Goal: Navigation & Orientation: Find specific page/section

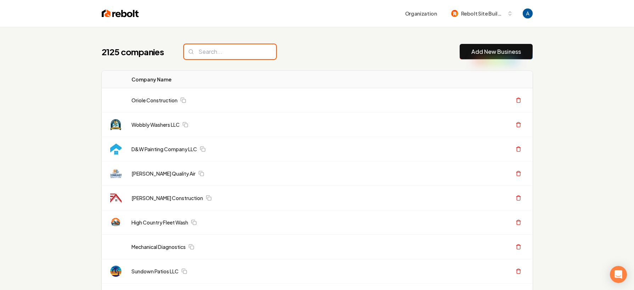
click at [225, 54] on input "search" at bounding box center [230, 51] width 92 height 15
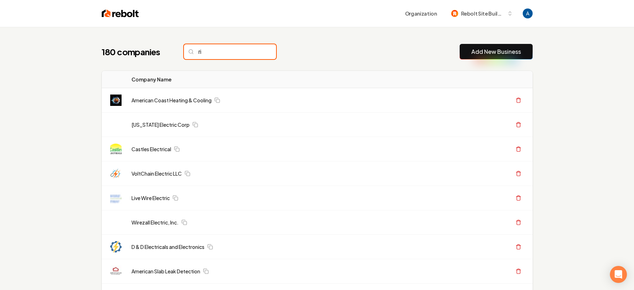
type input "r"
type input "R"
type input "r"
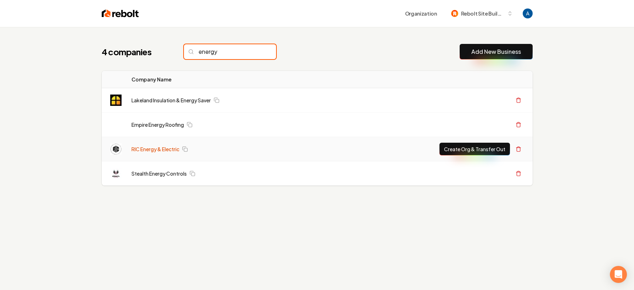
type input "energy"
click at [153, 150] on link "RIC Energy & Electric" at bounding box center [155, 149] width 48 height 7
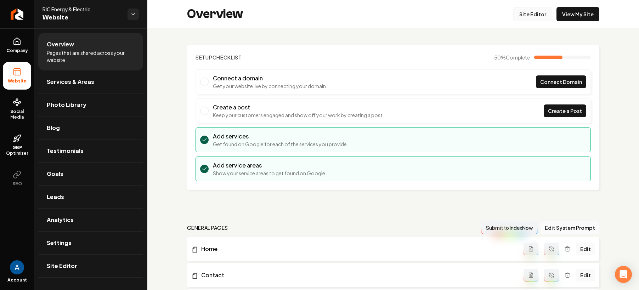
click at [528, 17] on link "Site Editor" at bounding box center [532, 14] width 39 height 14
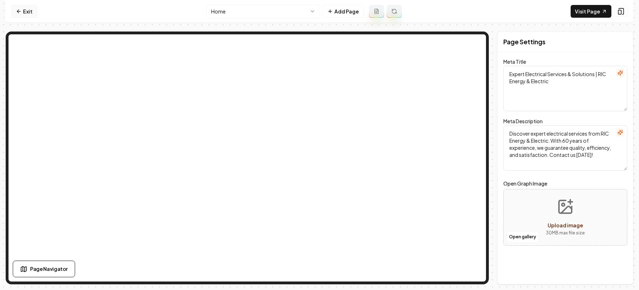
click at [22, 12] on link "Exit" at bounding box center [24, 11] width 26 height 13
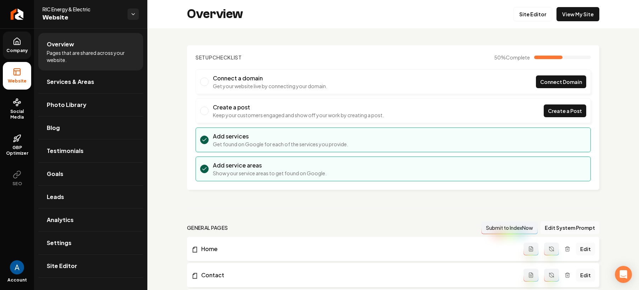
click at [14, 47] on link "Company" at bounding box center [17, 46] width 28 height 28
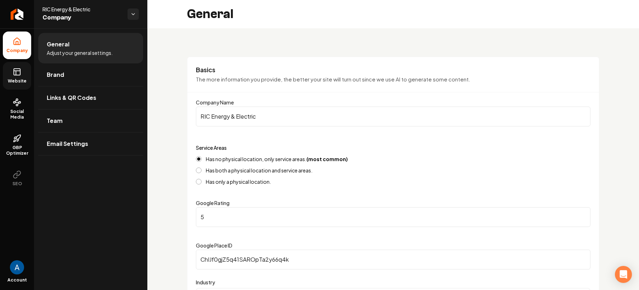
click at [16, 77] on link "Website" at bounding box center [17, 76] width 28 height 28
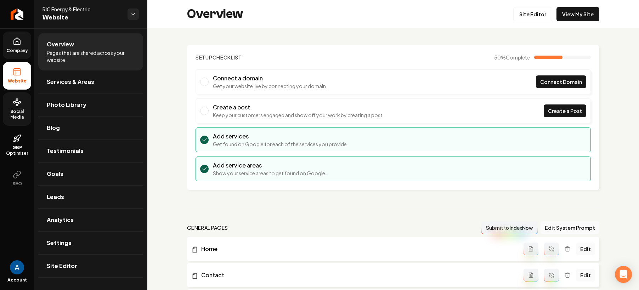
click at [18, 115] on span "Social Media" at bounding box center [17, 114] width 28 height 11
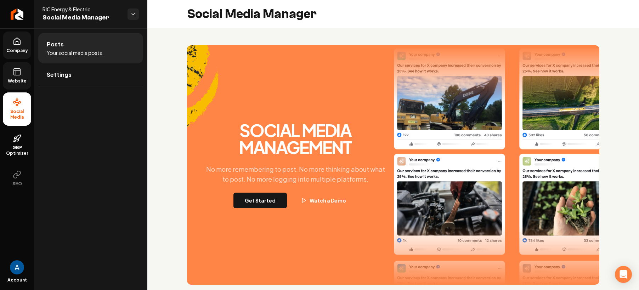
click at [11, 77] on link "Website" at bounding box center [17, 76] width 28 height 28
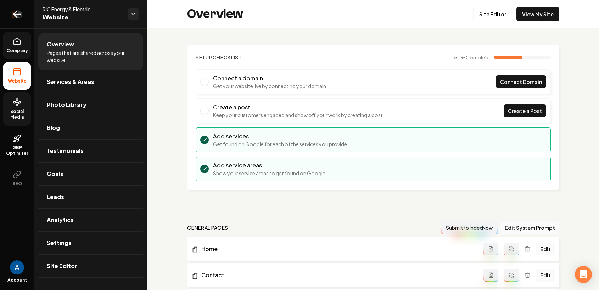
click at [13, 13] on icon "Return to dashboard" at bounding box center [16, 14] width 11 height 11
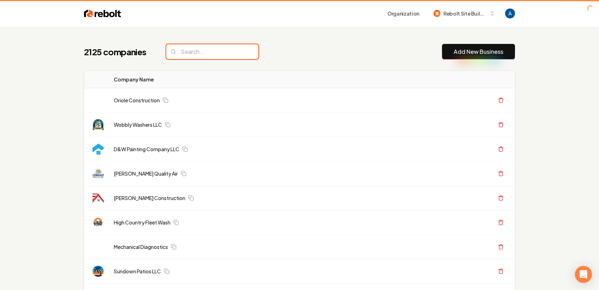
click at [215, 51] on input "search" at bounding box center [212, 51] width 92 height 15
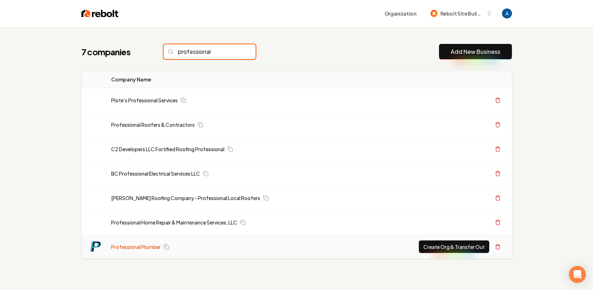
type input "professional"
click at [141, 249] on link "Professional Plumber" at bounding box center [136, 246] width 50 height 7
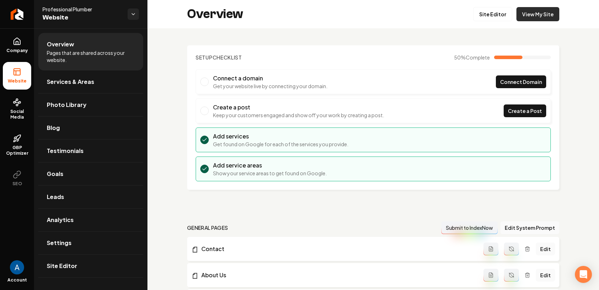
click at [533, 17] on link "View My Site" at bounding box center [537, 14] width 43 height 14
